Goal: Navigation & Orientation: Find specific page/section

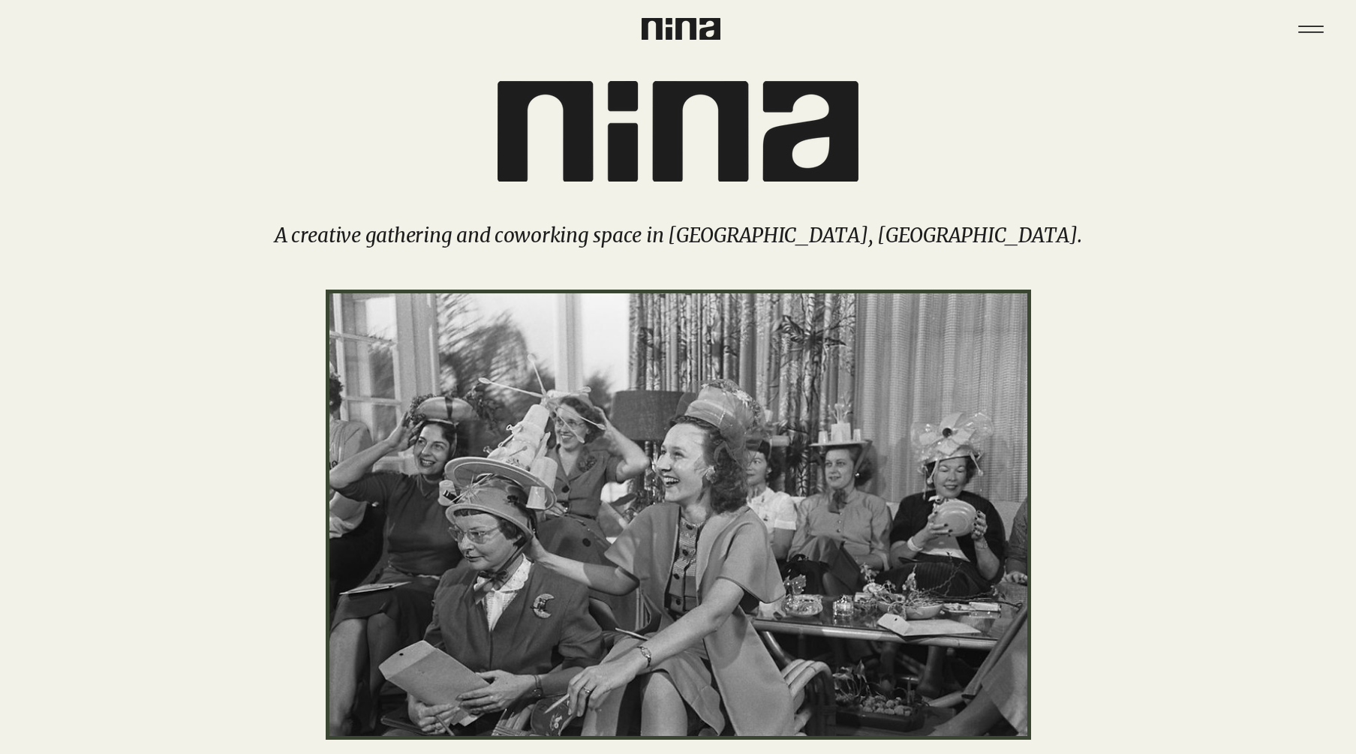
click at [726, 143] on img "main content" at bounding box center [678, 131] width 361 height 101
click at [1322, 30] on icon "Menu" at bounding box center [1311, 29] width 53 height 53
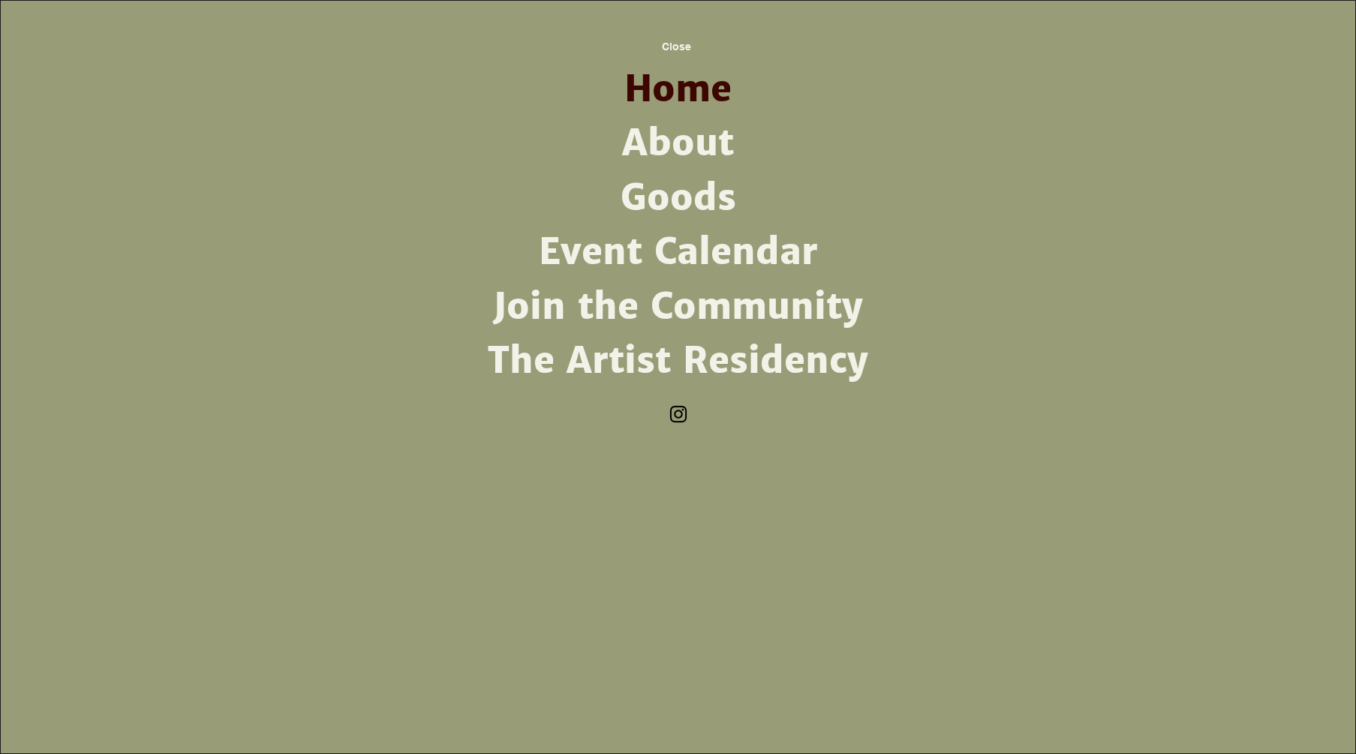
click at [668, 154] on link "About" at bounding box center [679, 143] width 392 height 54
